Goal: Task Accomplishment & Management: Use online tool/utility

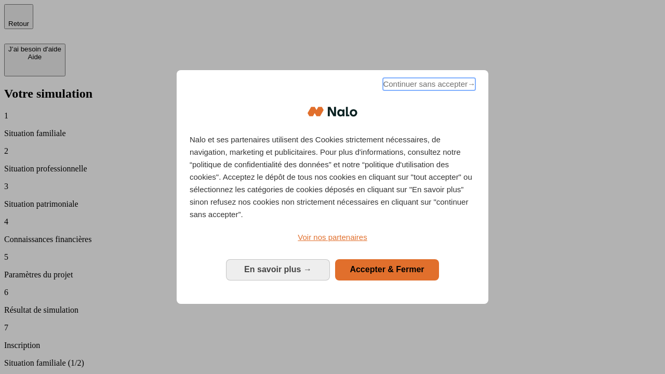
click at [428, 86] on span "Continuer sans accepter →" at bounding box center [429, 84] width 93 height 12
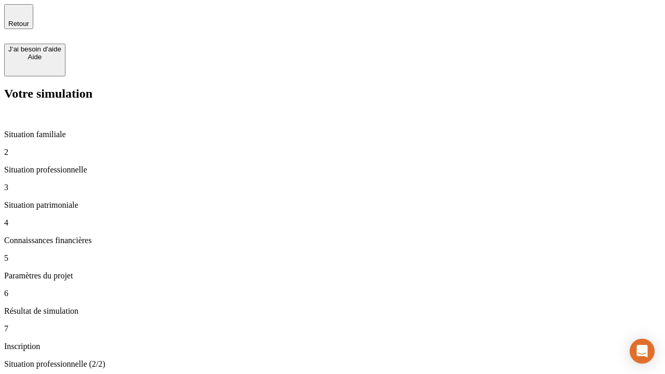
type input "30 000"
